Goal: Information Seeking & Learning: Check status

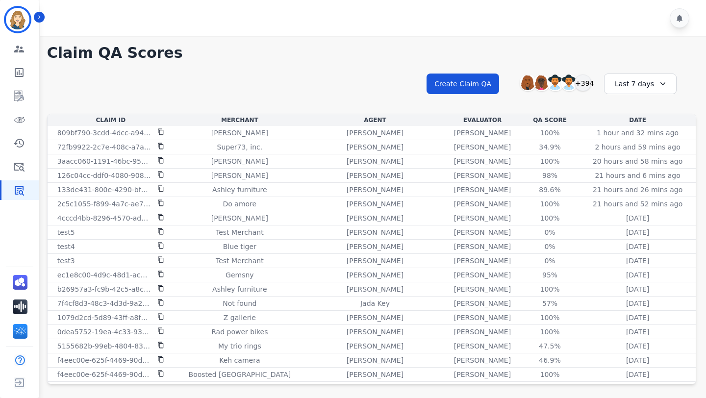
click at [638, 88] on div "Last 7 days" at bounding box center [640, 84] width 73 height 21
click at [643, 189] on li "Last 12 months" at bounding box center [646, 196] width 49 height 20
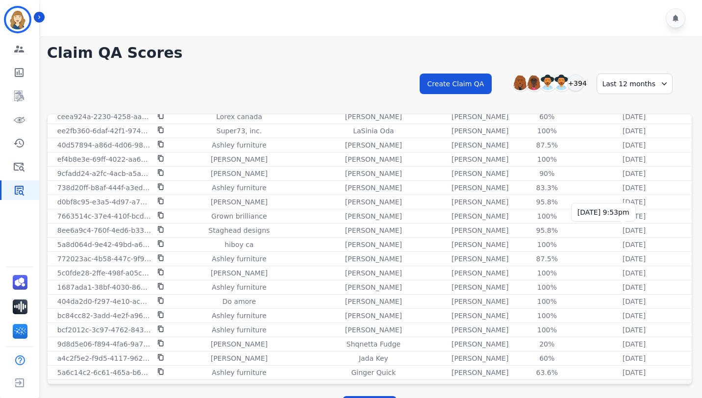
scroll to position [21, 0]
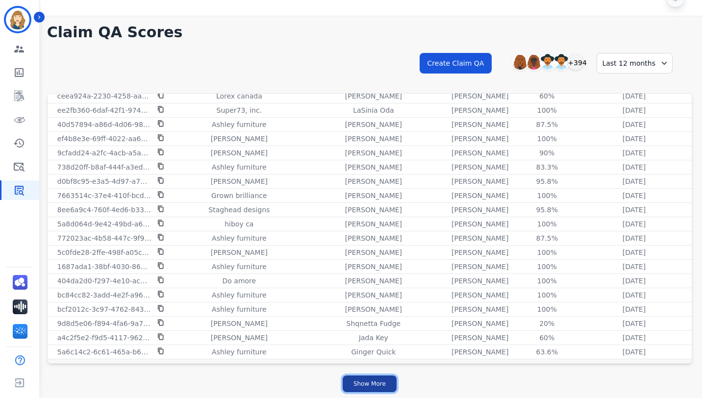
click at [382, 378] on button "Show More" at bounding box center [370, 384] width 54 height 17
click at [370, 378] on button "Show More" at bounding box center [370, 384] width 54 height 17
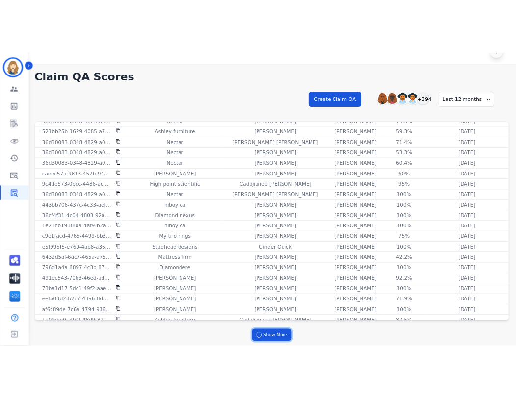
scroll to position [2590, 0]
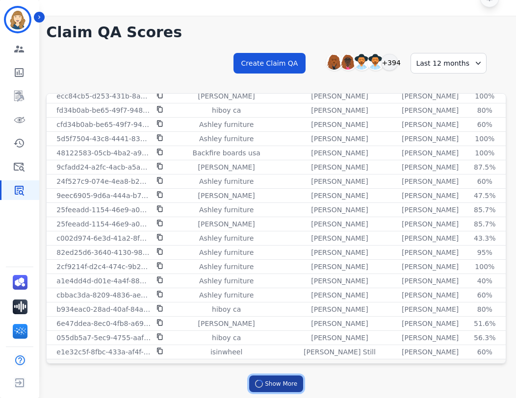
click at [276, 386] on button "Show More" at bounding box center [276, 384] width 54 height 17
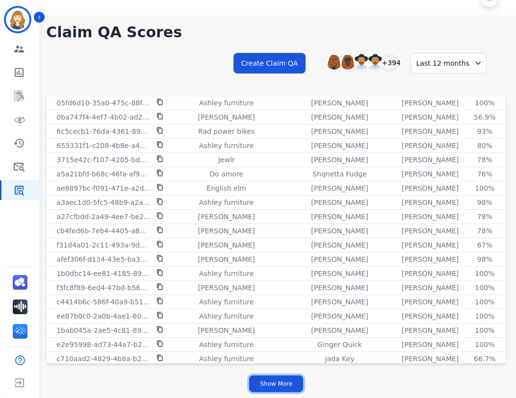
scroll to position [4016, 0]
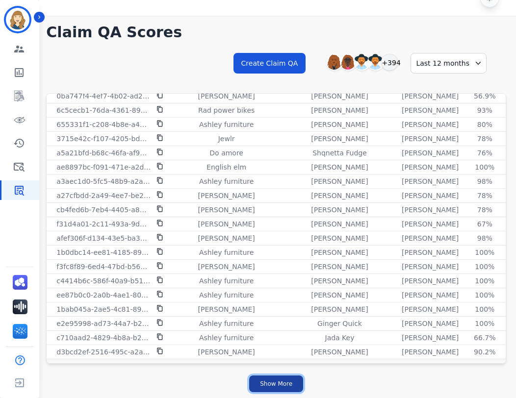
click at [267, 387] on button "Show More" at bounding box center [276, 384] width 54 height 17
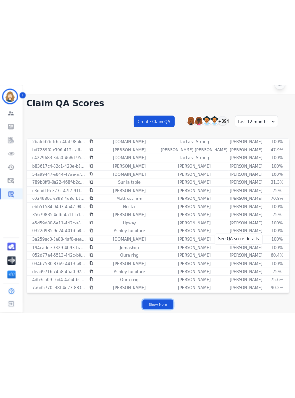
scroll to position [5213, 0]
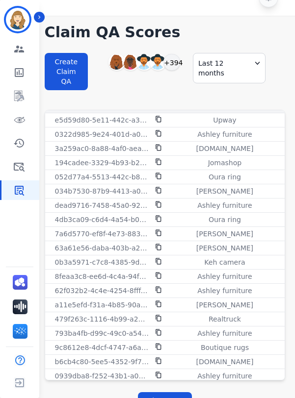
scroll to position [5438, 0]
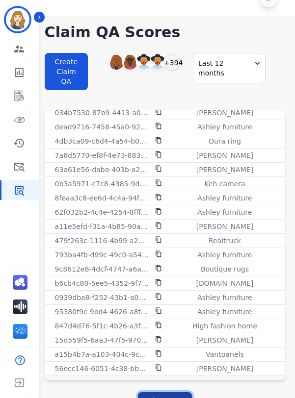
click at [161, 398] on button "Show More" at bounding box center [165, 400] width 54 height 17
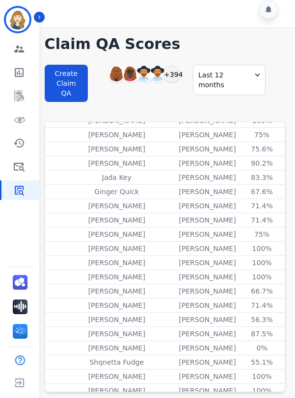
scroll to position [5438, 244]
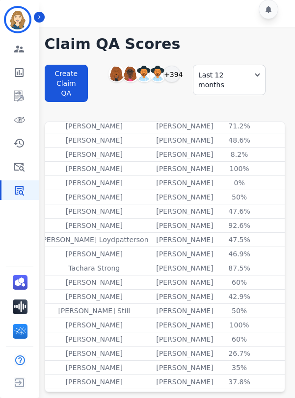
scroll to position [0, 244]
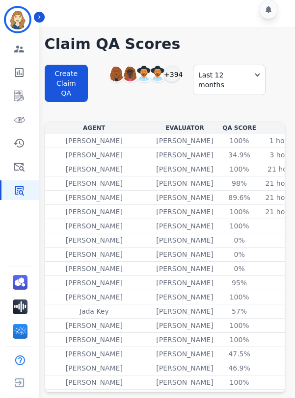
click at [234, 102] on div "**********" at bounding box center [165, 92] width 240 height 59
click at [171, 43] on h1 "Claim QA Scores" at bounding box center [165, 44] width 240 height 18
click at [207, 31] on div "**********" at bounding box center [165, 212] width 260 height 371
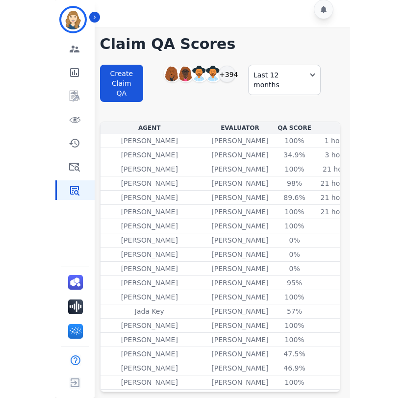
scroll to position [0, 0]
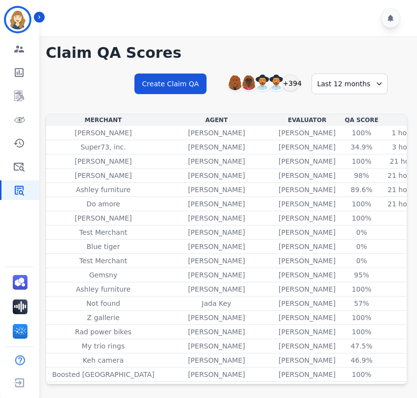
click at [244, 49] on h1 "Claim QA Scores" at bounding box center [226, 53] width 361 height 18
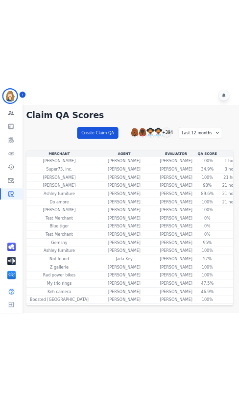
scroll to position [0, 98]
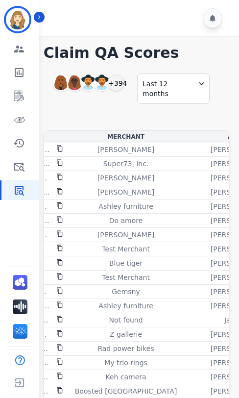
click at [152, 44] on h1 "Claim QA Scores" at bounding box center [137, 53] width 186 height 18
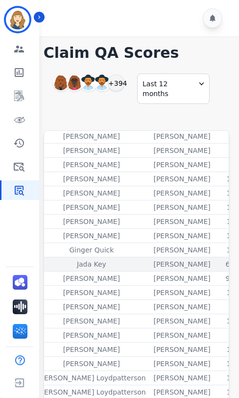
scroll to position [4123, 298]
